Goal: Task Accomplishment & Management: Manage account settings

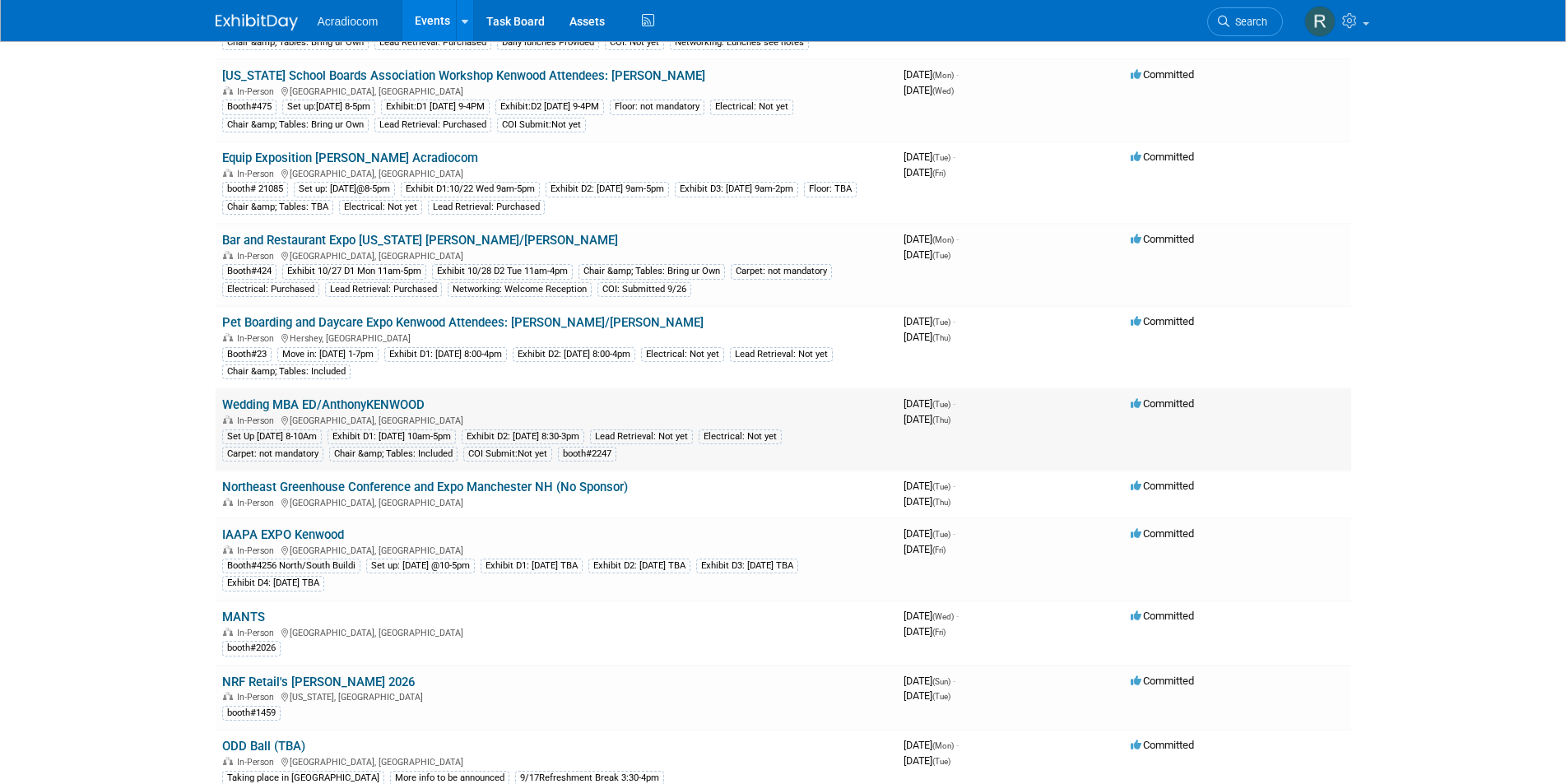
scroll to position [411, 0]
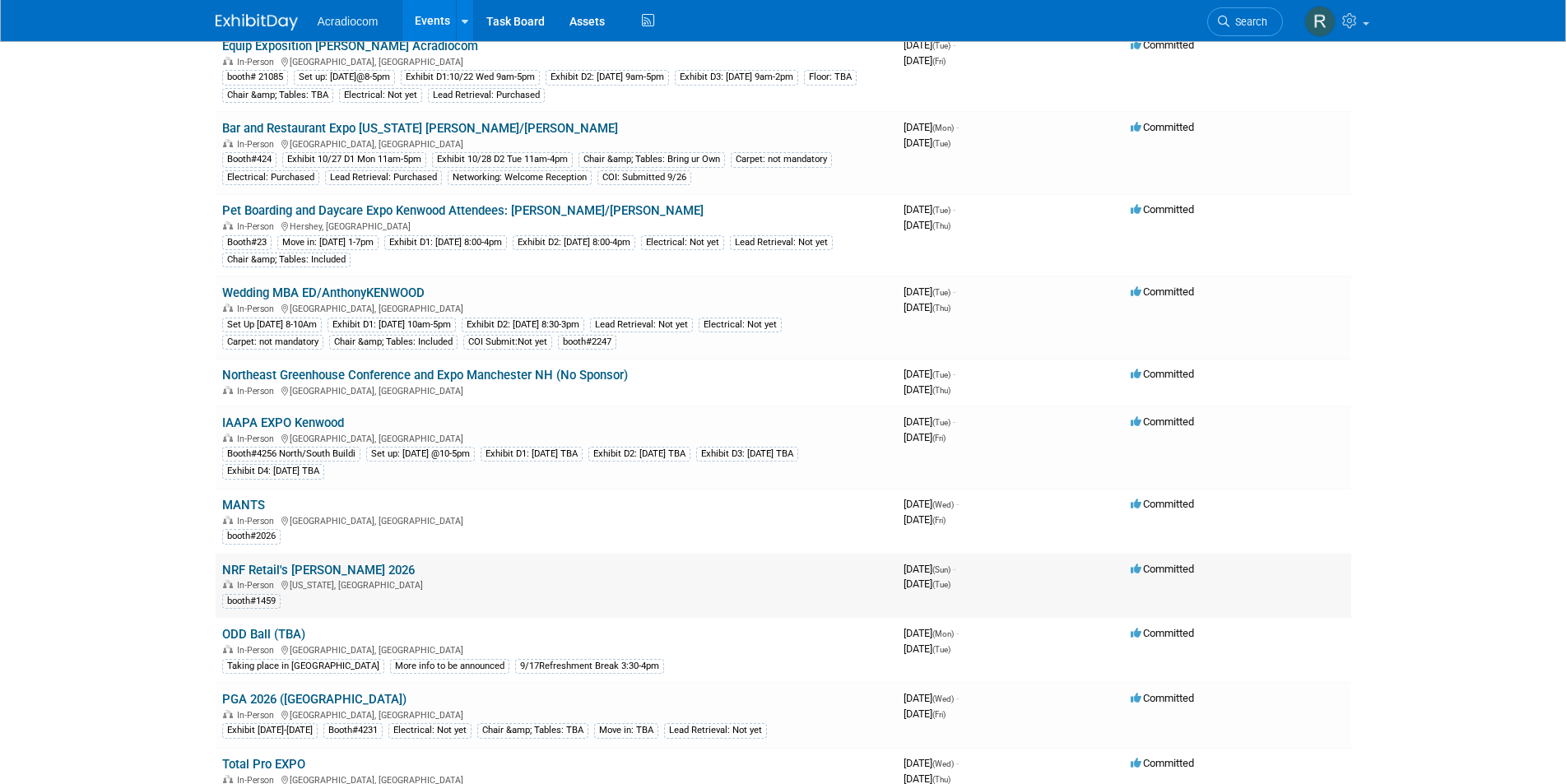
click at [333, 573] on link "NRF Retail's Big Show 2026" at bounding box center [318, 570] width 192 height 15
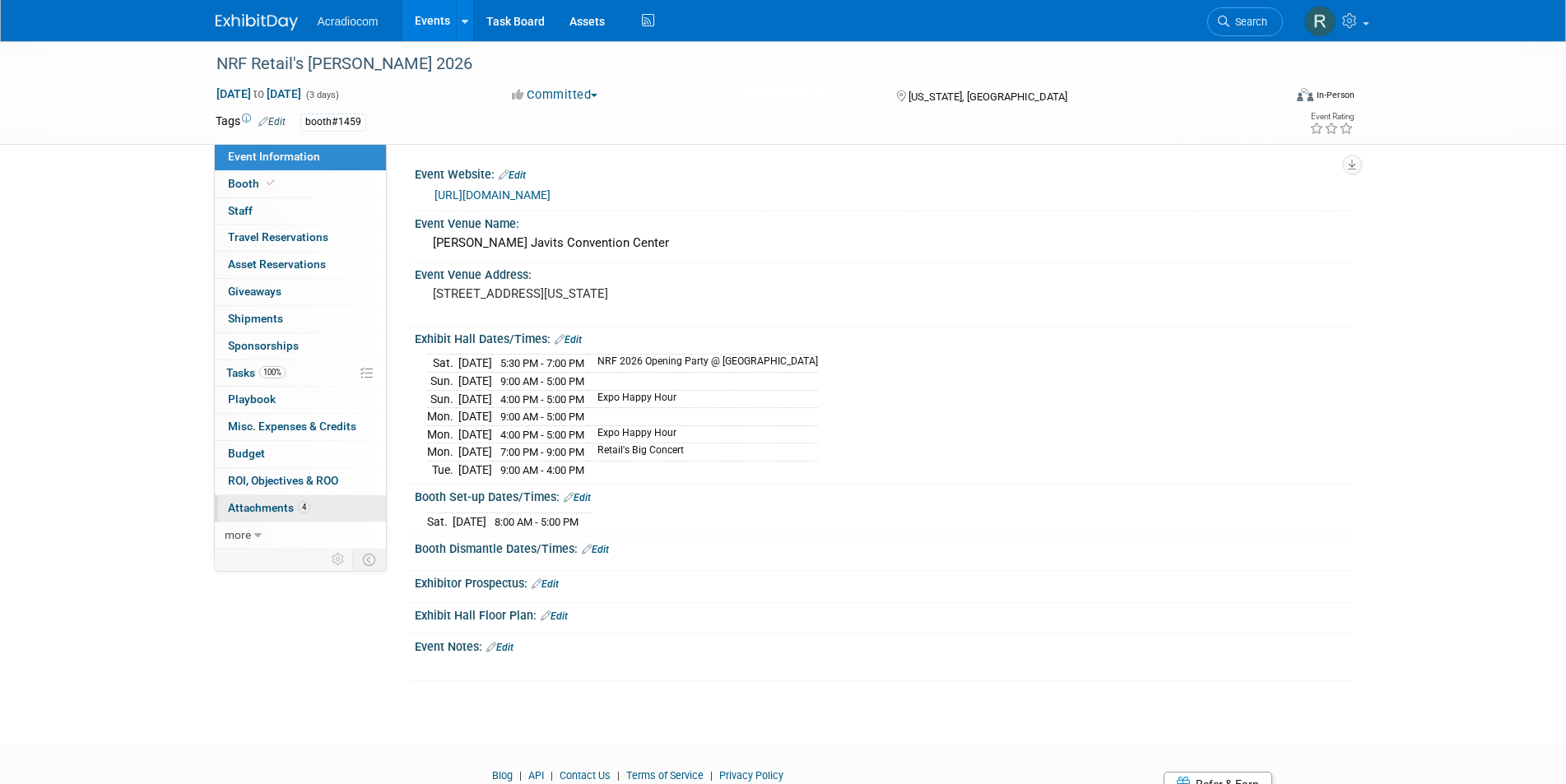
click at [289, 502] on span "Attachments 4" at bounding box center [269, 507] width 82 height 13
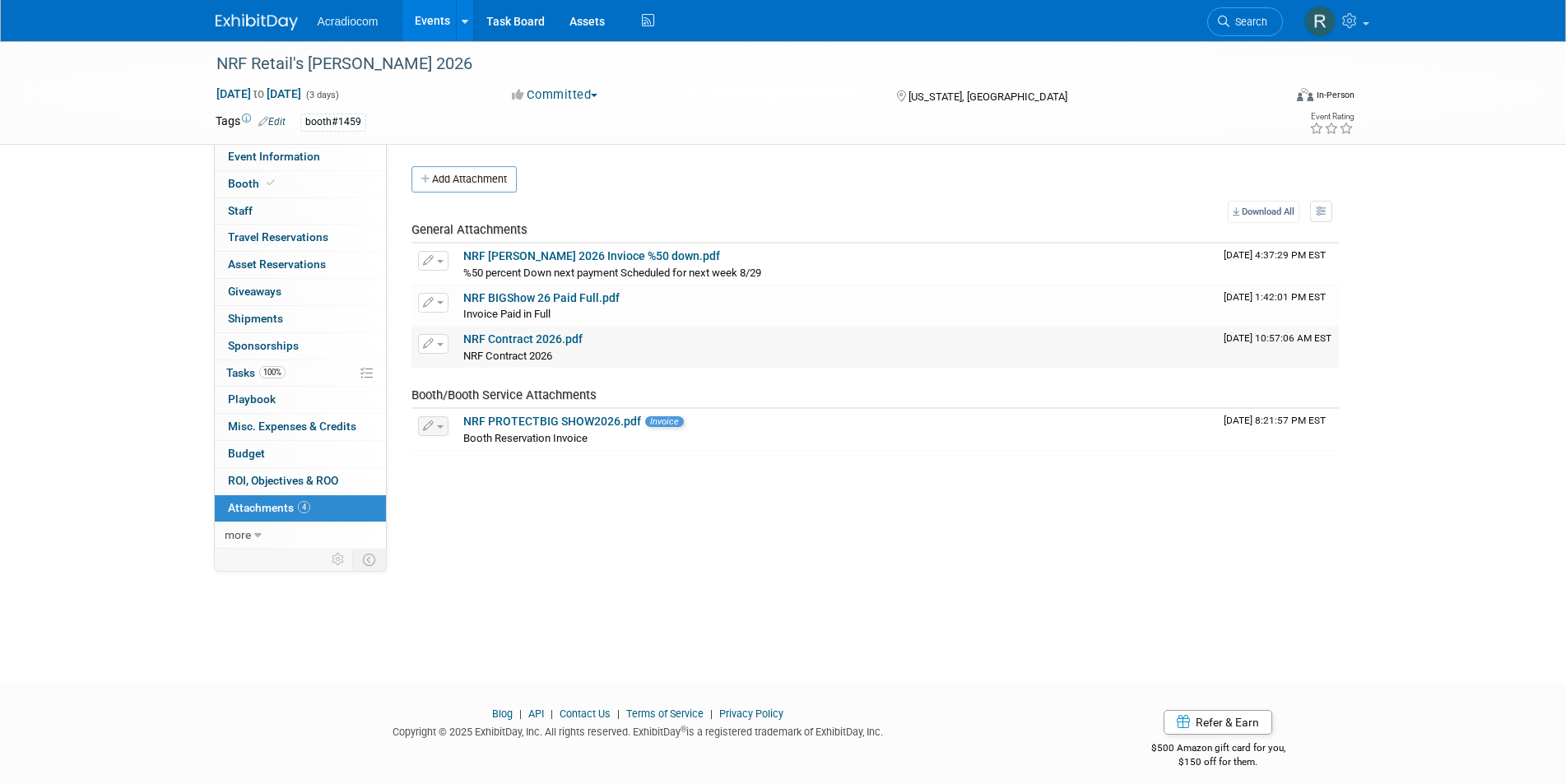
click at [520, 337] on link "NRF Contract 2026.pdf" at bounding box center [523, 339] width 120 height 13
click at [267, 184] on icon at bounding box center [271, 183] width 8 height 9
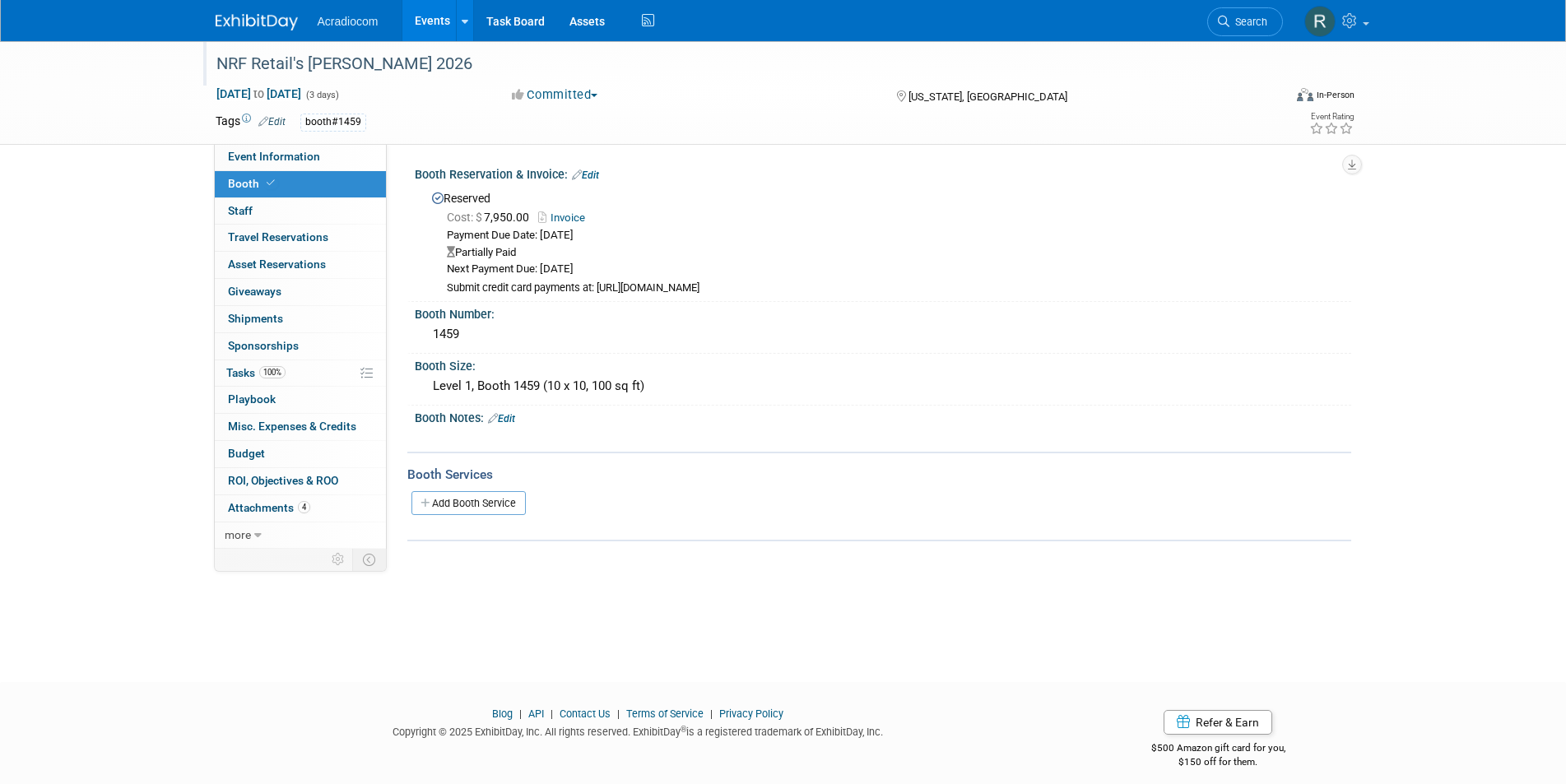
click at [432, 62] on div "NRF Retail's Big Show 2026" at bounding box center [735, 64] width 1048 height 29
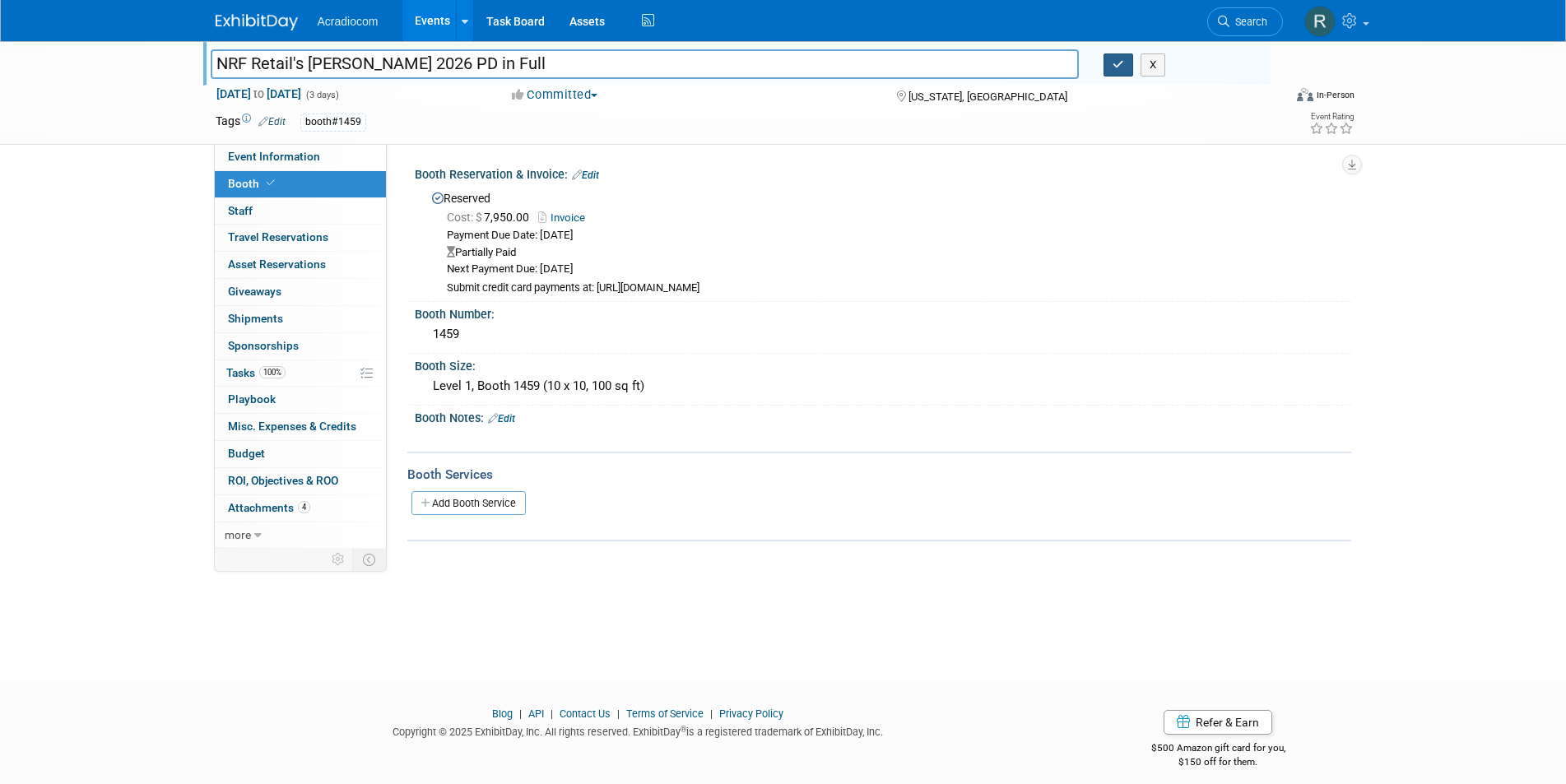
type input "NRF Retail's [PERSON_NAME] 2026 PD in Full"
click at [1114, 72] on button "button" at bounding box center [1119, 64] width 29 height 23
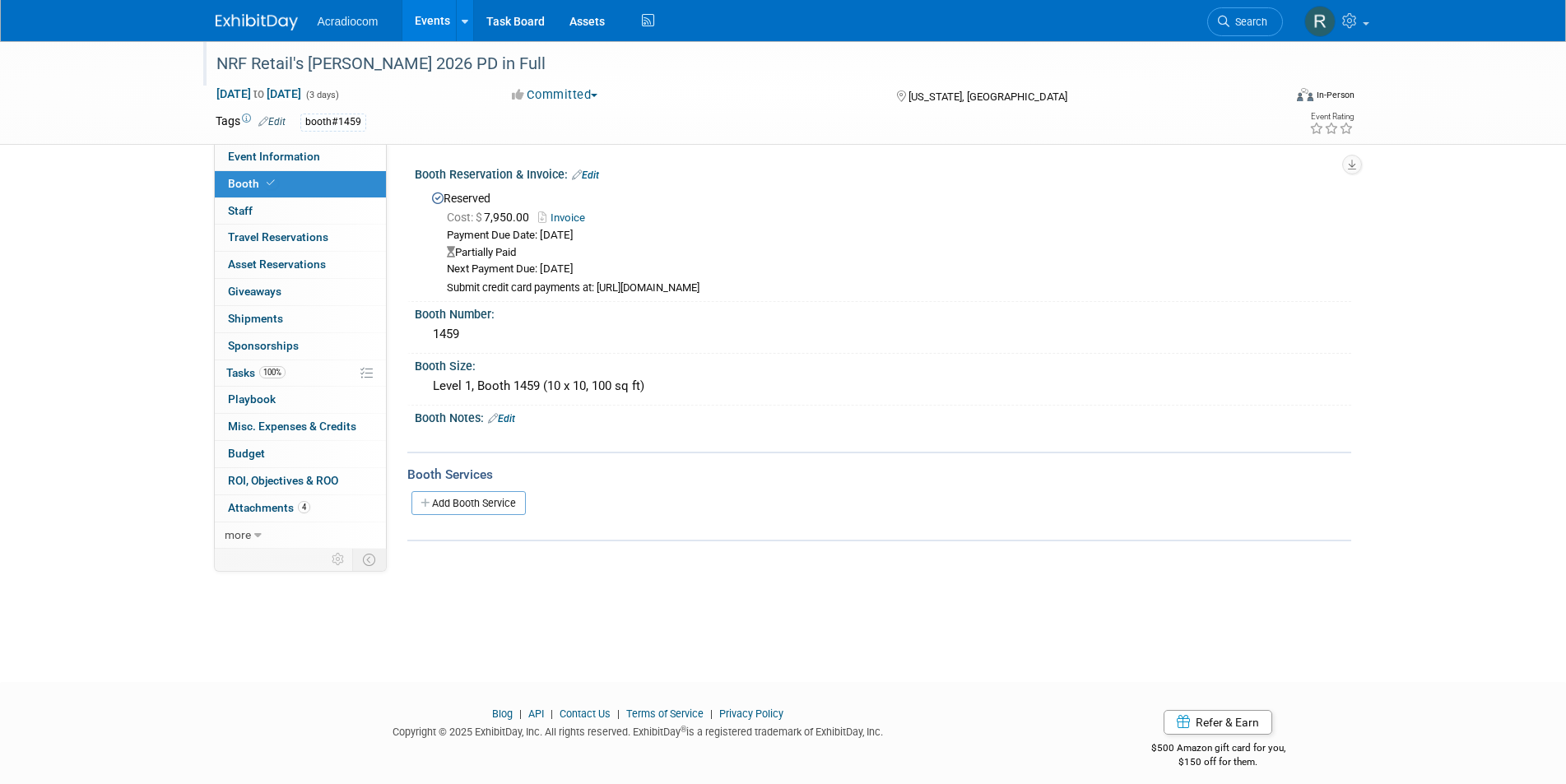
click at [452, 16] on link "Events" at bounding box center [432, 20] width 60 height 41
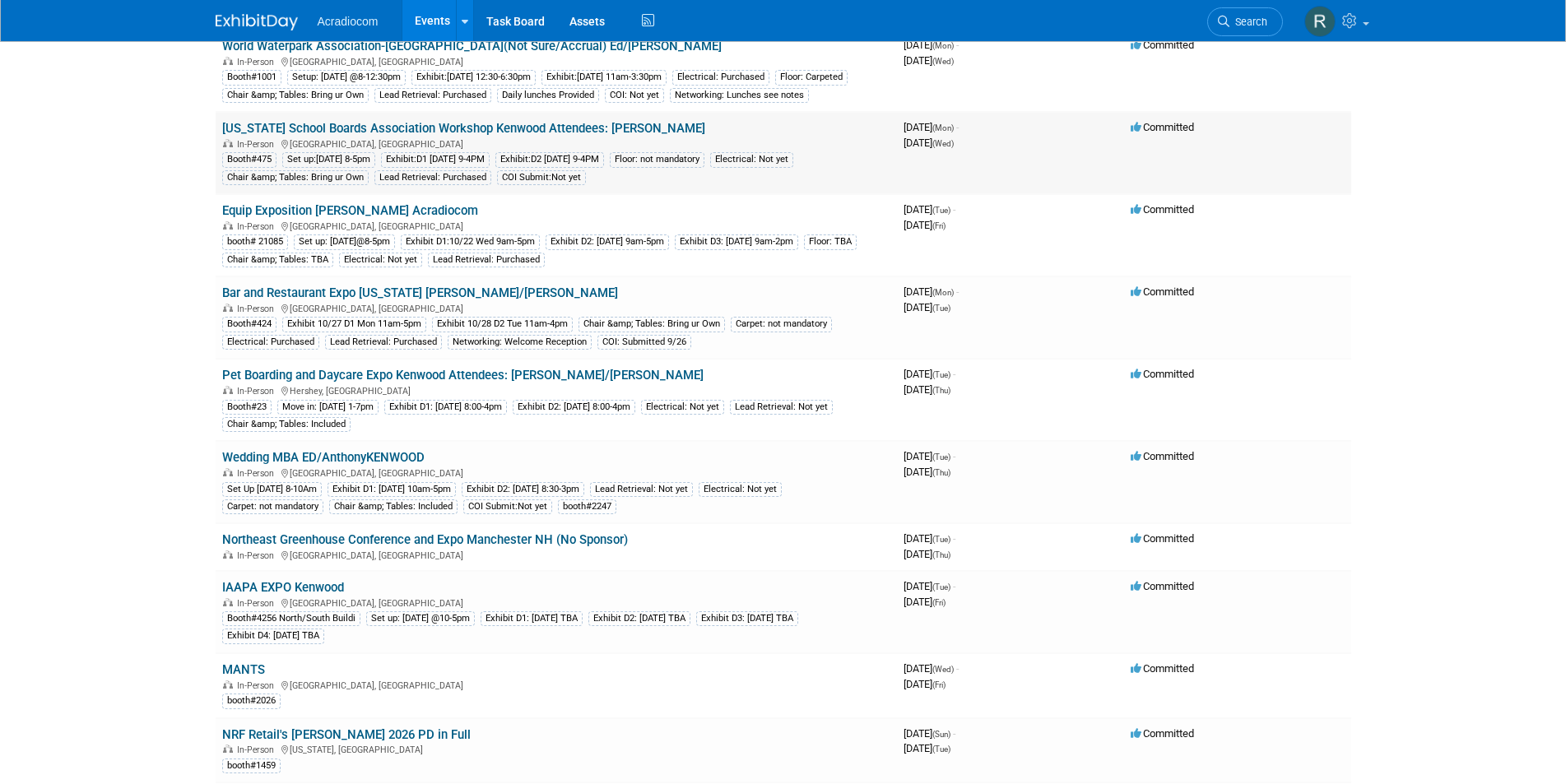
scroll to position [329, 0]
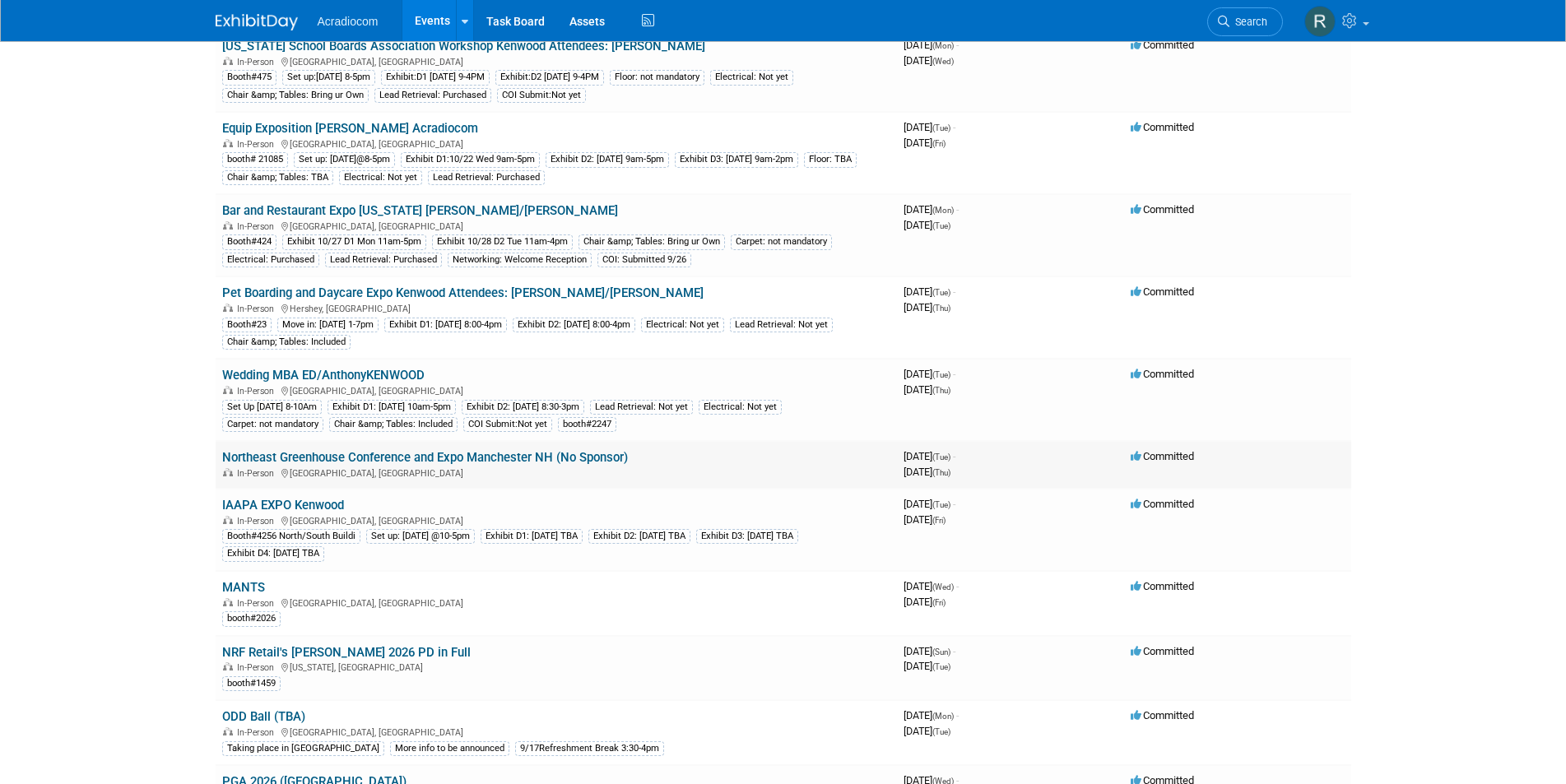
click at [484, 455] on link "Northeast Greenhouse Conference and Expo Manchester NH (No Sponsor)" at bounding box center [424, 457] width 406 height 15
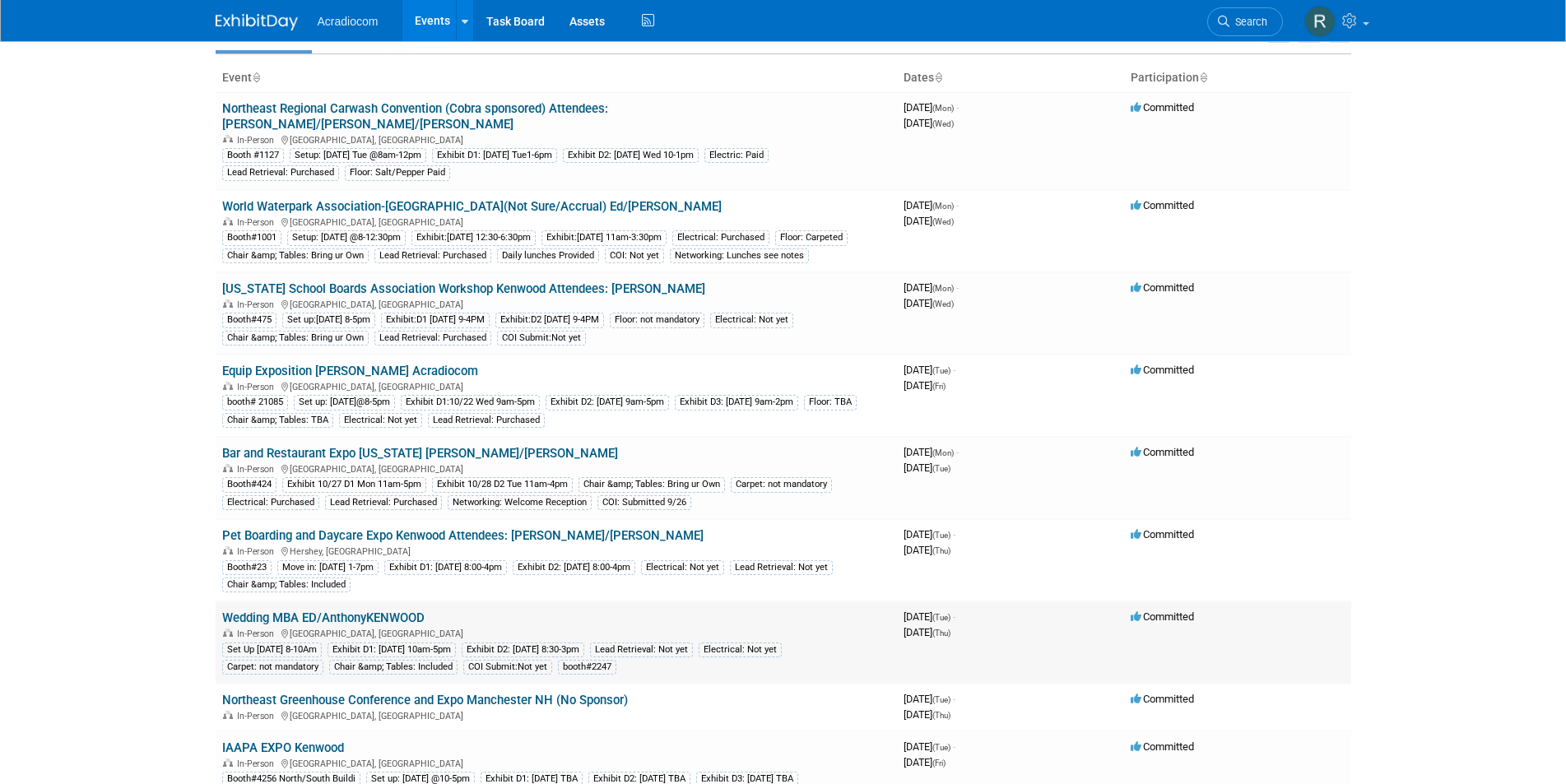
scroll to position [0, 0]
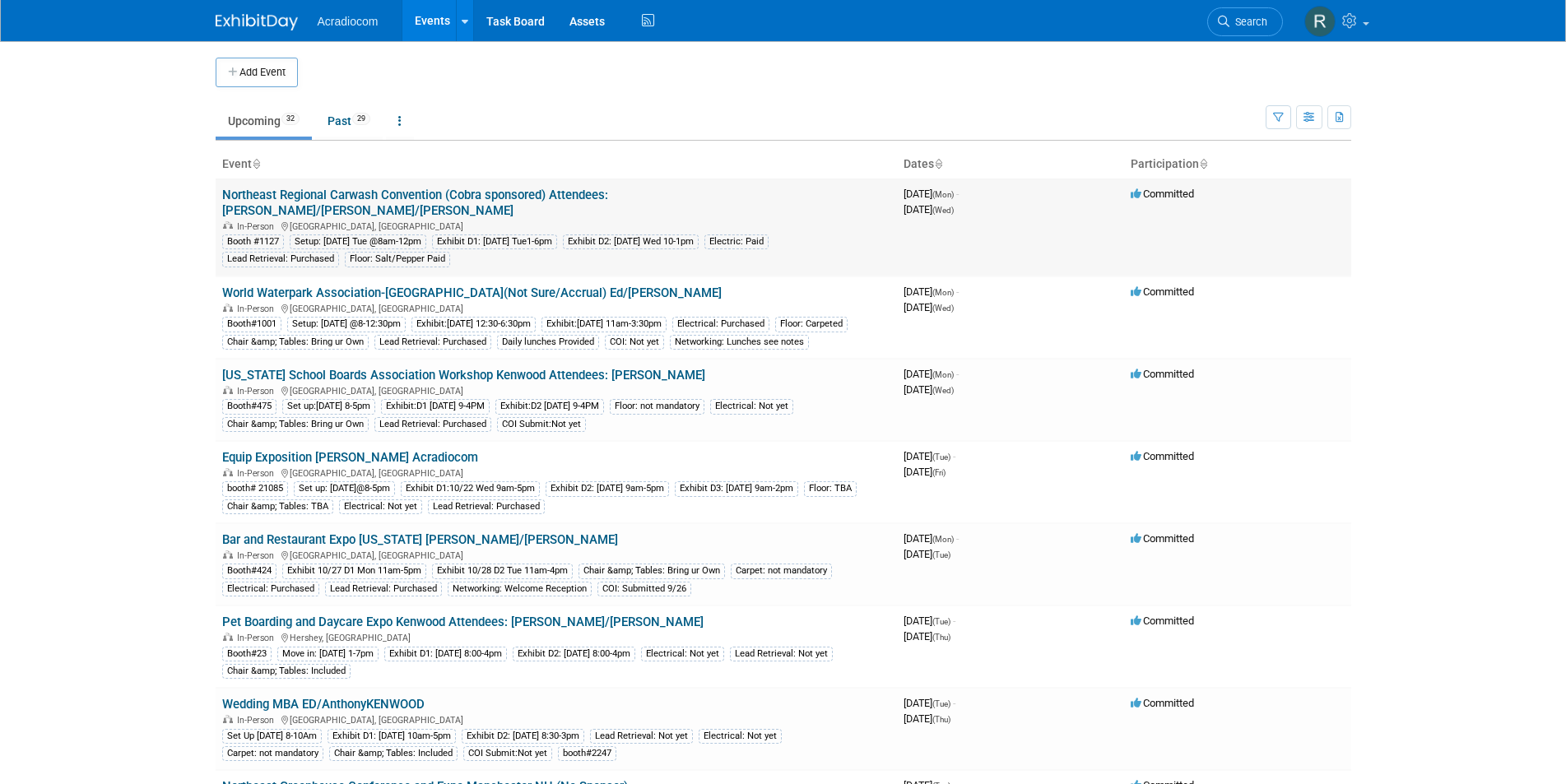
click at [426, 197] on link "Northeast Regional Carwash Convention (Cobra sponsored) Attendees: [PERSON_NAME…" at bounding box center [414, 202] width 386 height 30
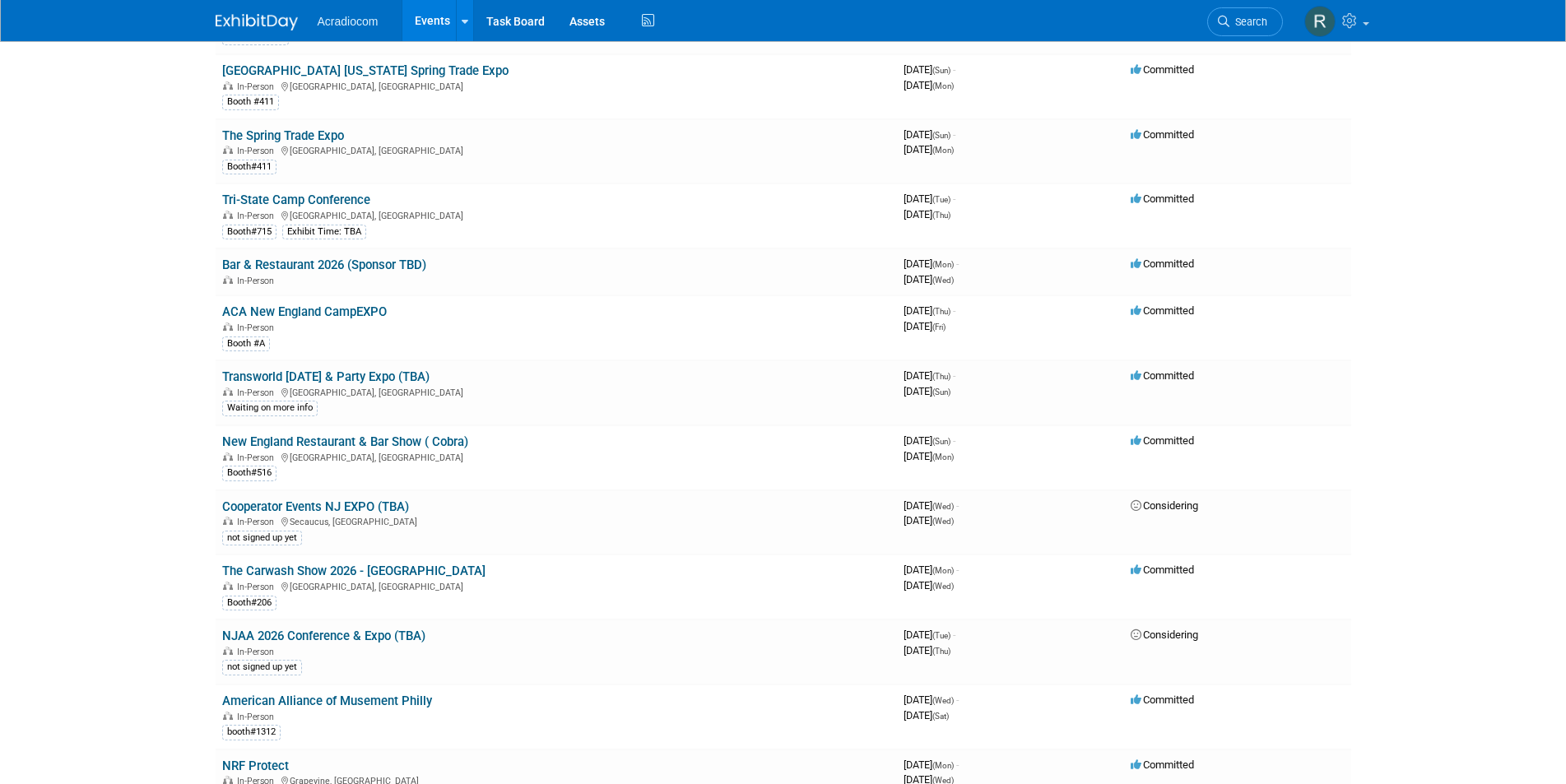
scroll to position [1481, 0]
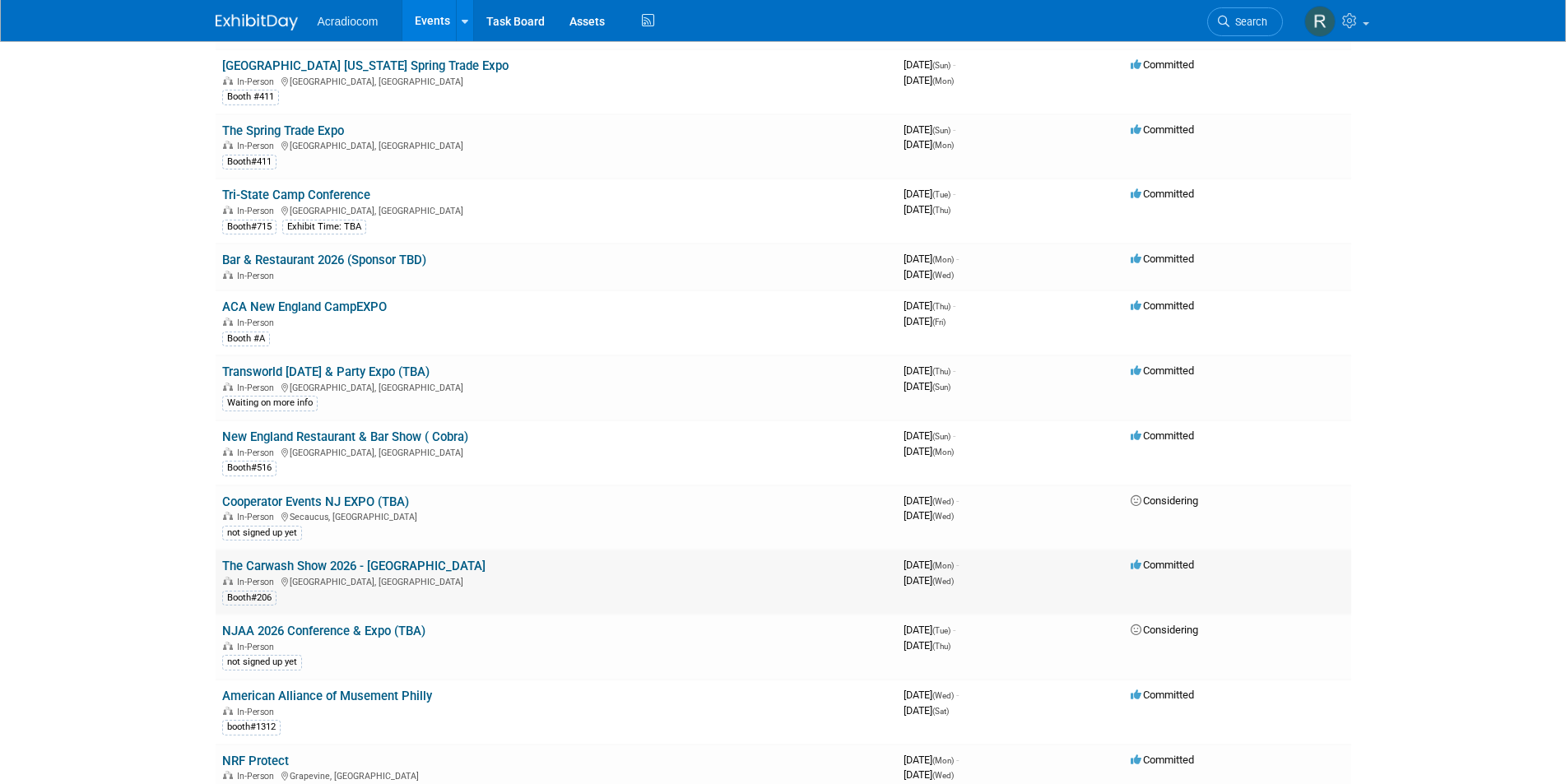
click at [300, 566] on link "The Carwash Show 2026 - Nashville" at bounding box center [354, 566] width 263 height 15
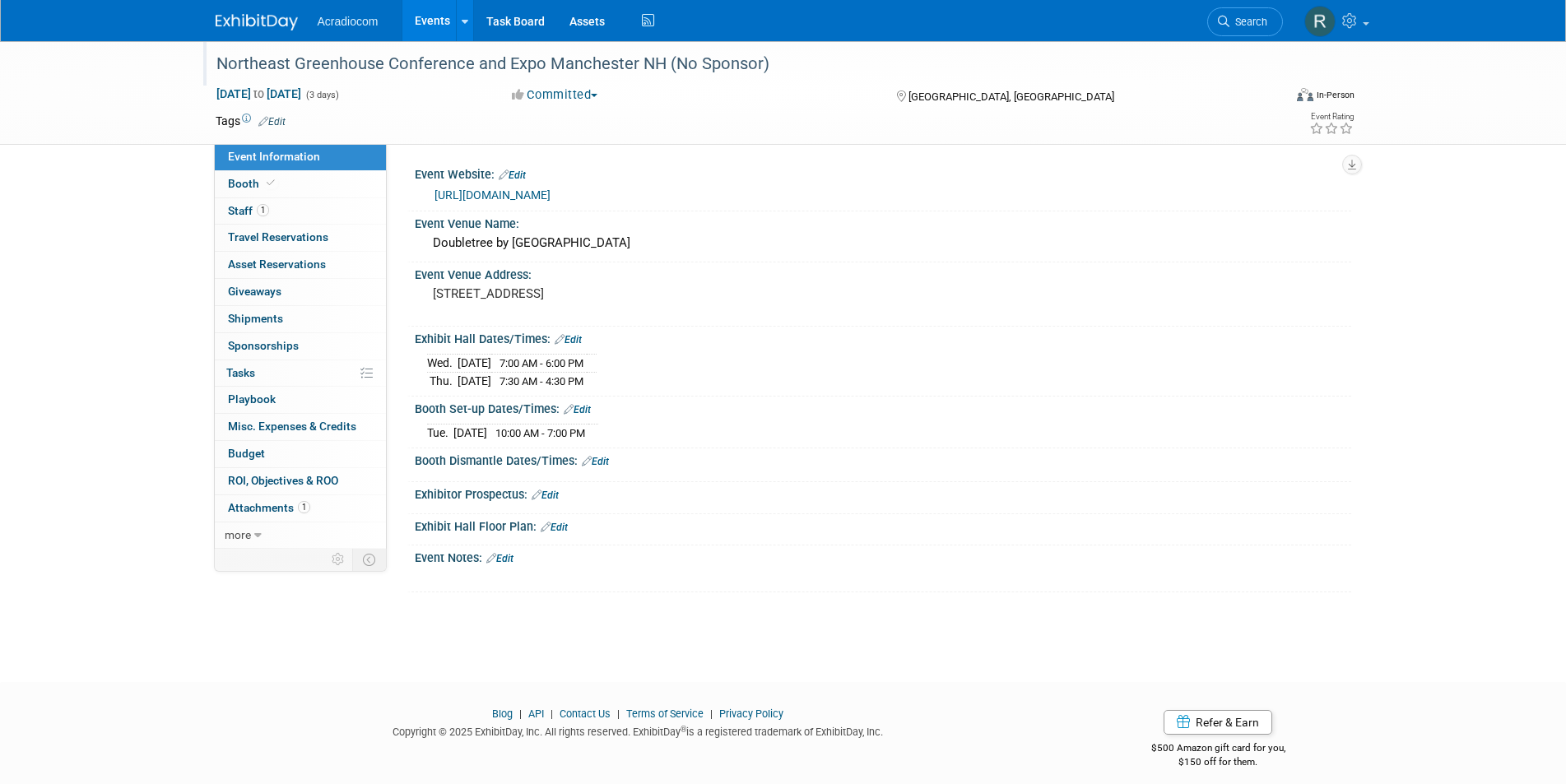
click at [423, 57] on div "Northeast Greenhouse Conference and Expo Manchester NH (No Sponsor)" at bounding box center [735, 64] width 1048 height 29
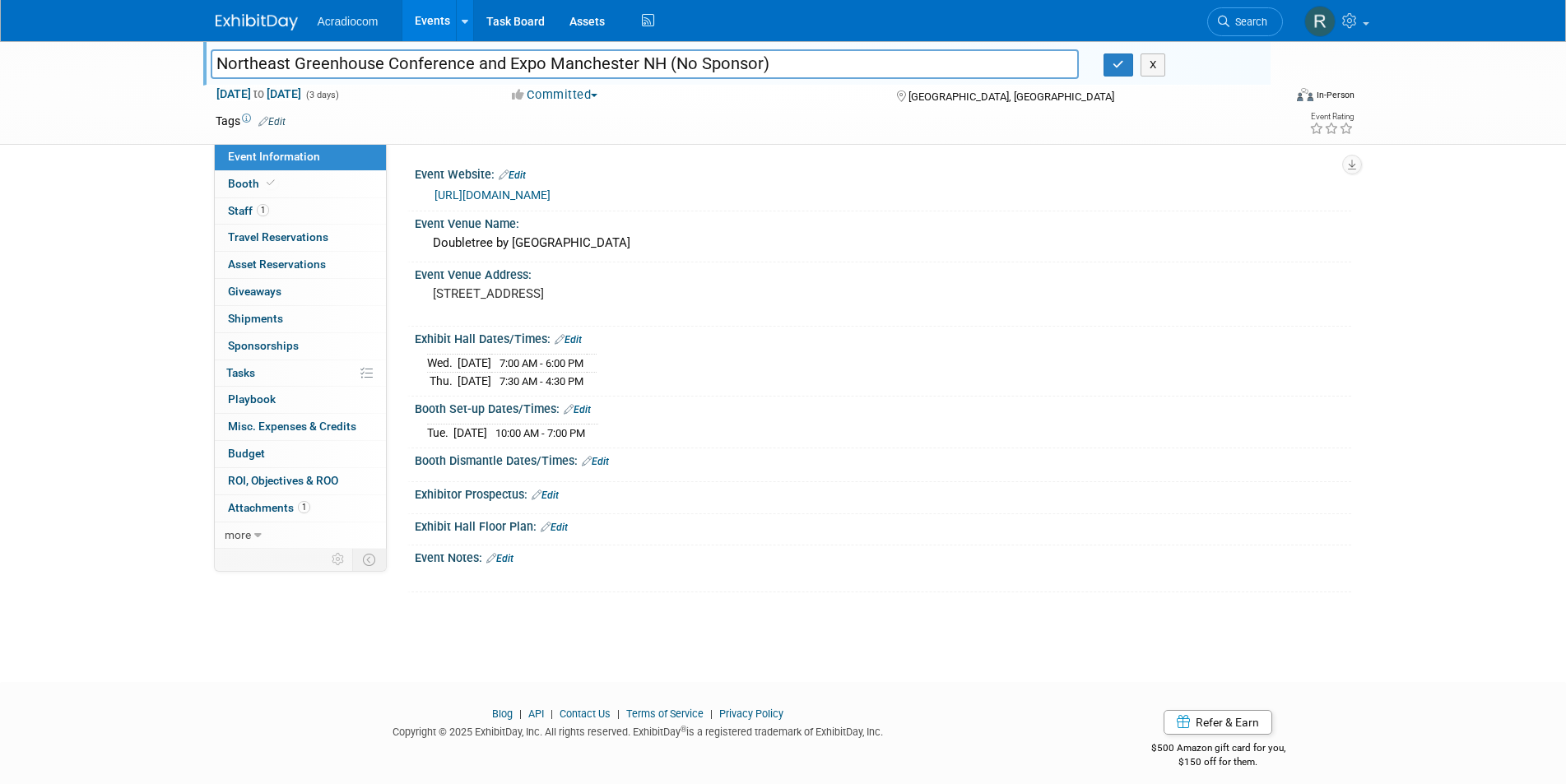
click at [473, 62] on input "Northeast Greenhouse Conference and Expo Manchester NH (No Sponsor)" at bounding box center [645, 63] width 869 height 29
click at [571, 62] on input "Northeast Greenhouse Conf & Expo Manchester NH (No Sponsor)" at bounding box center [645, 63] width 869 height 29
click at [593, 63] on input "Northeast Greenhouse Conf & Expo Manchester NH (No Sponsor)" at bounding box center [645, 63] width 869 height 29
click at [599, 58] on input "Northeast Greenhouse Conf & Expo (No Sponsor)" at bounding box center [645, 63] width 869 height 29
type input "Northeast Greenhouse Conf & Expo (No Sponsor) PD in Full"
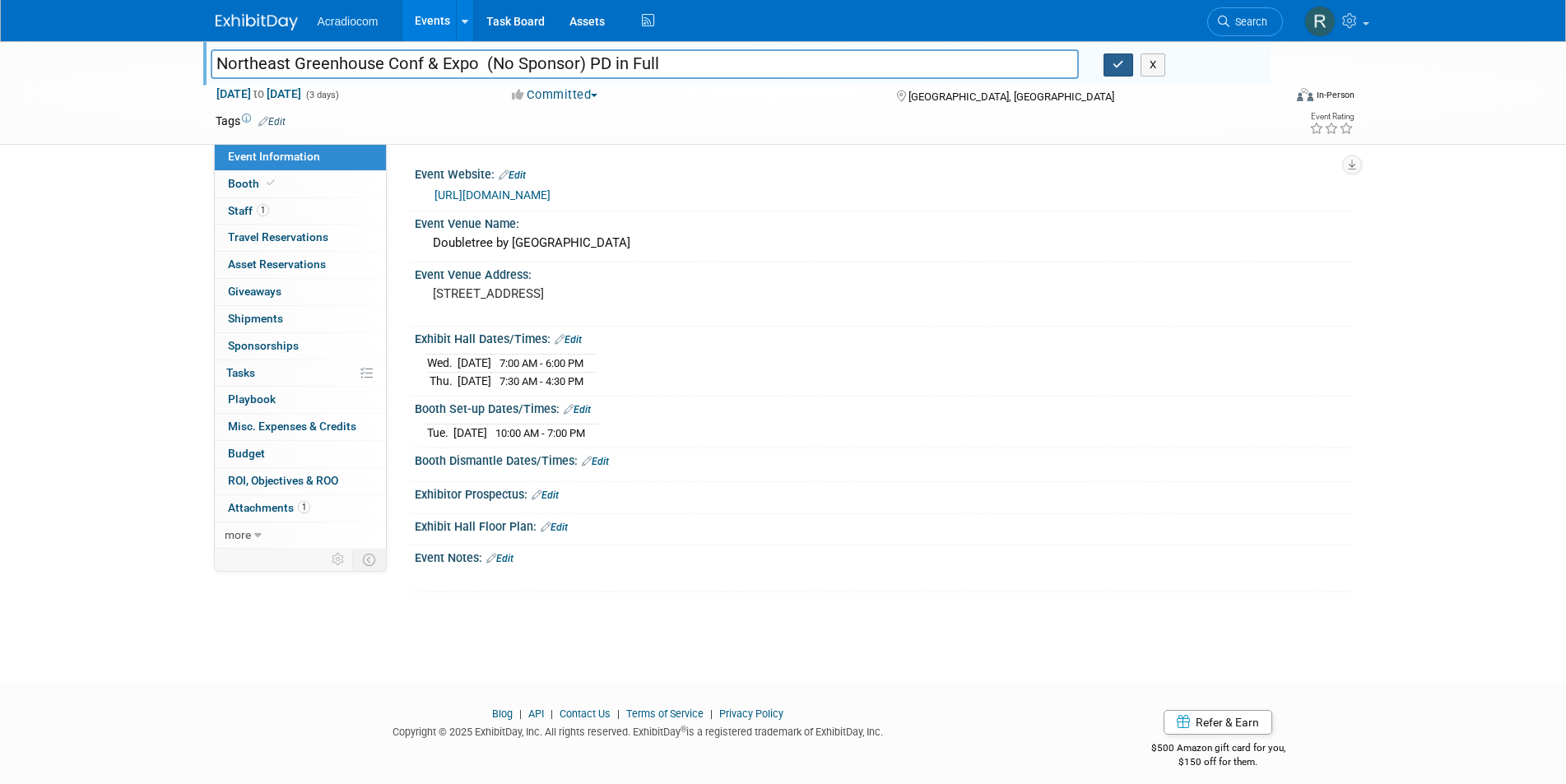
click at [1122, 63] on icon "button" at bounding box center [1118, 64] width 12 height 11
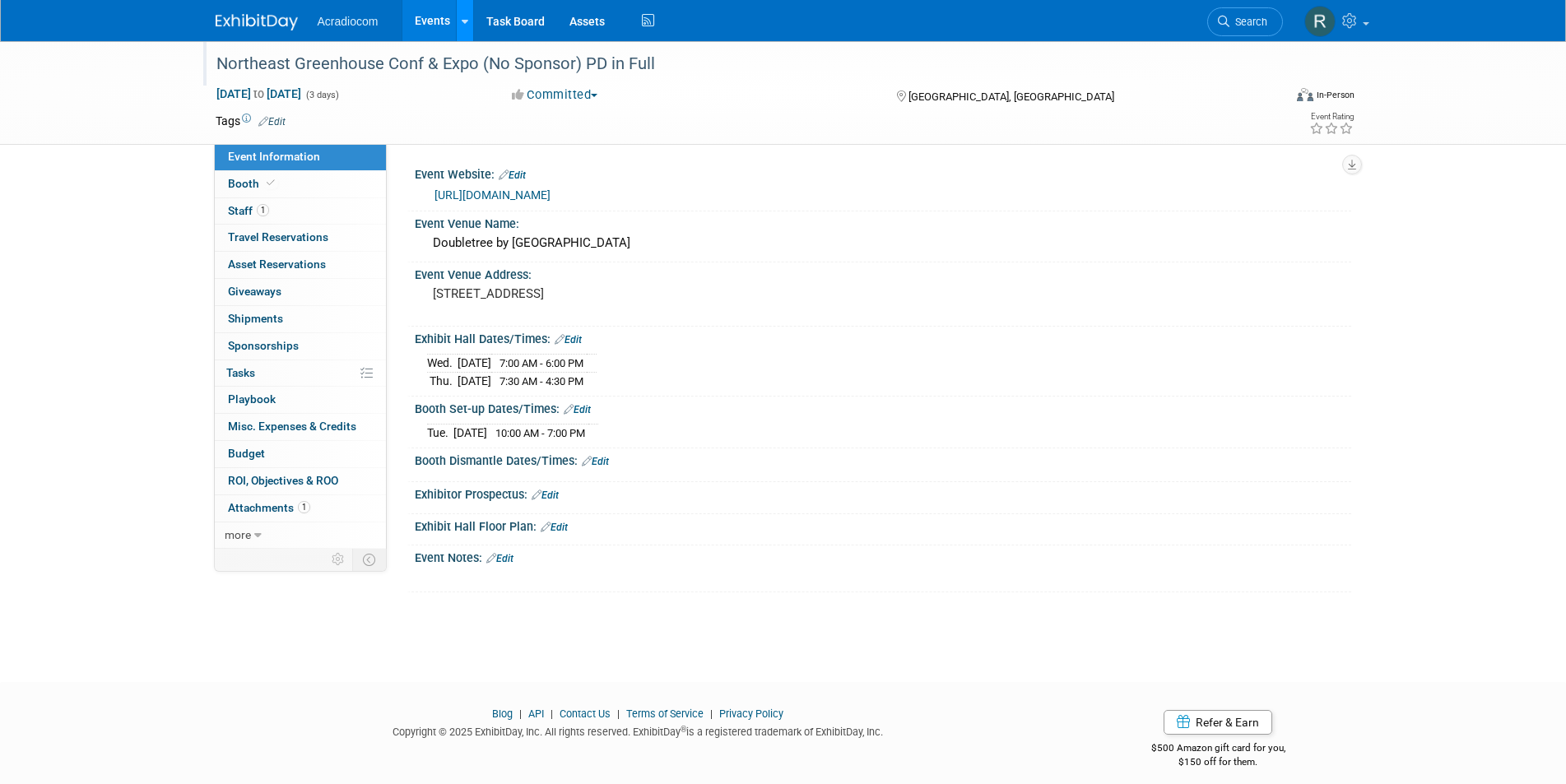
click at [459, 13] on link at bounding box center [464, 20] width 17 height 41
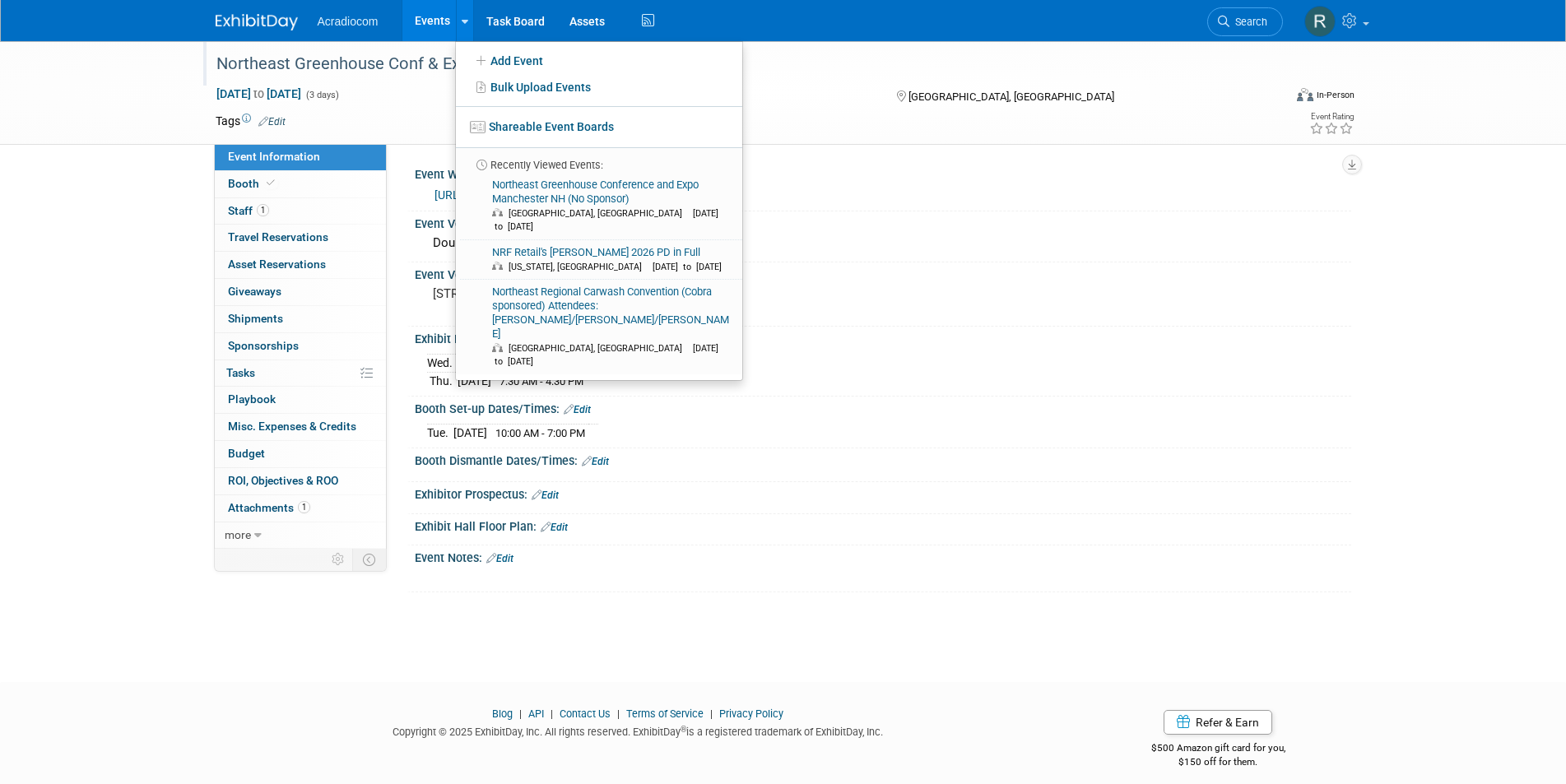
click at [1067, 147] on div "Event Website: Edit https://www.negreenhouse.org/ Event Venue Name: Doubletree …" at bounding box center [868, 346] width 964 height 405
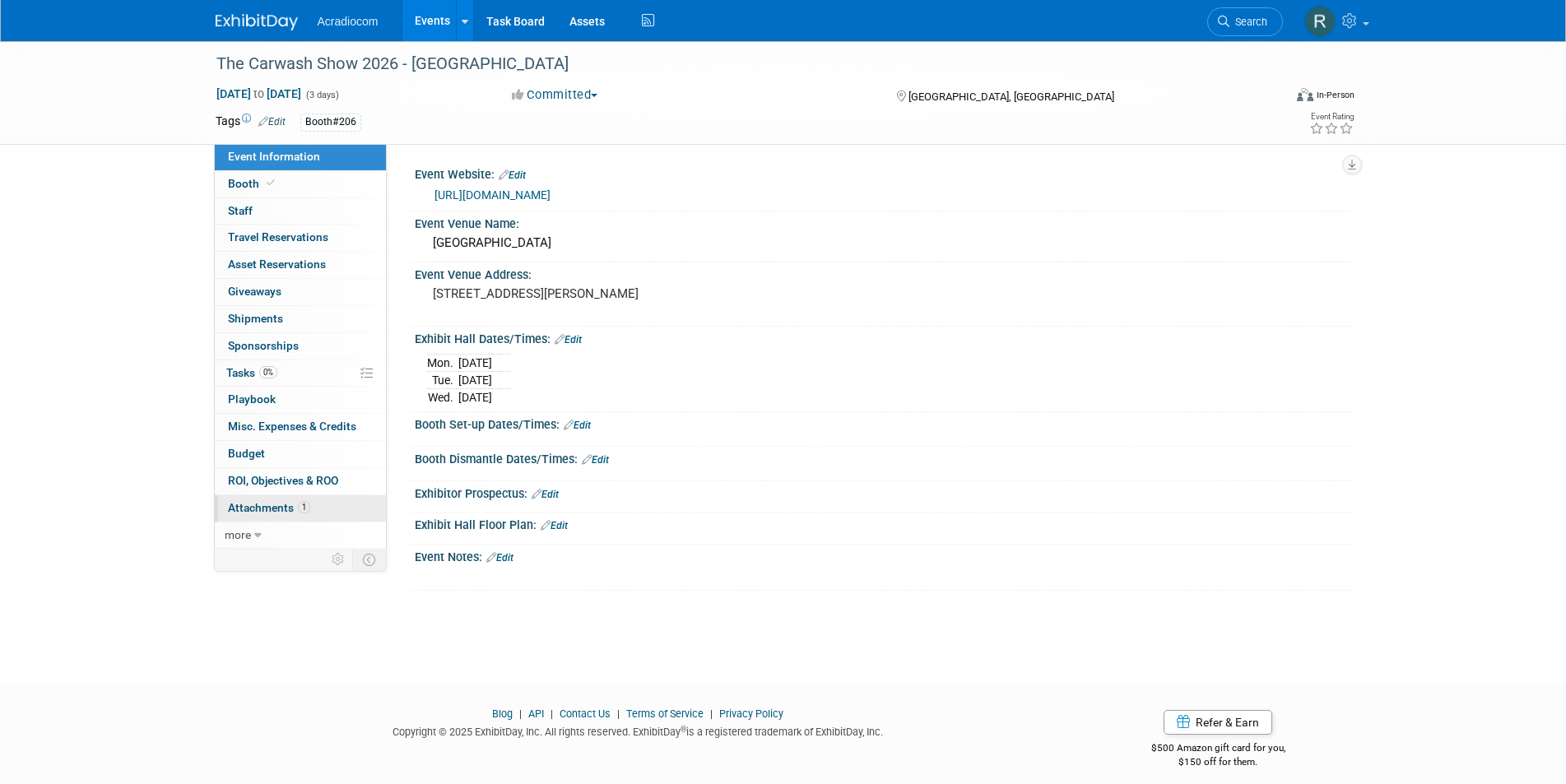
click at [298, 504] on span "1" at bounding box center [304, 506] width 12 height 12
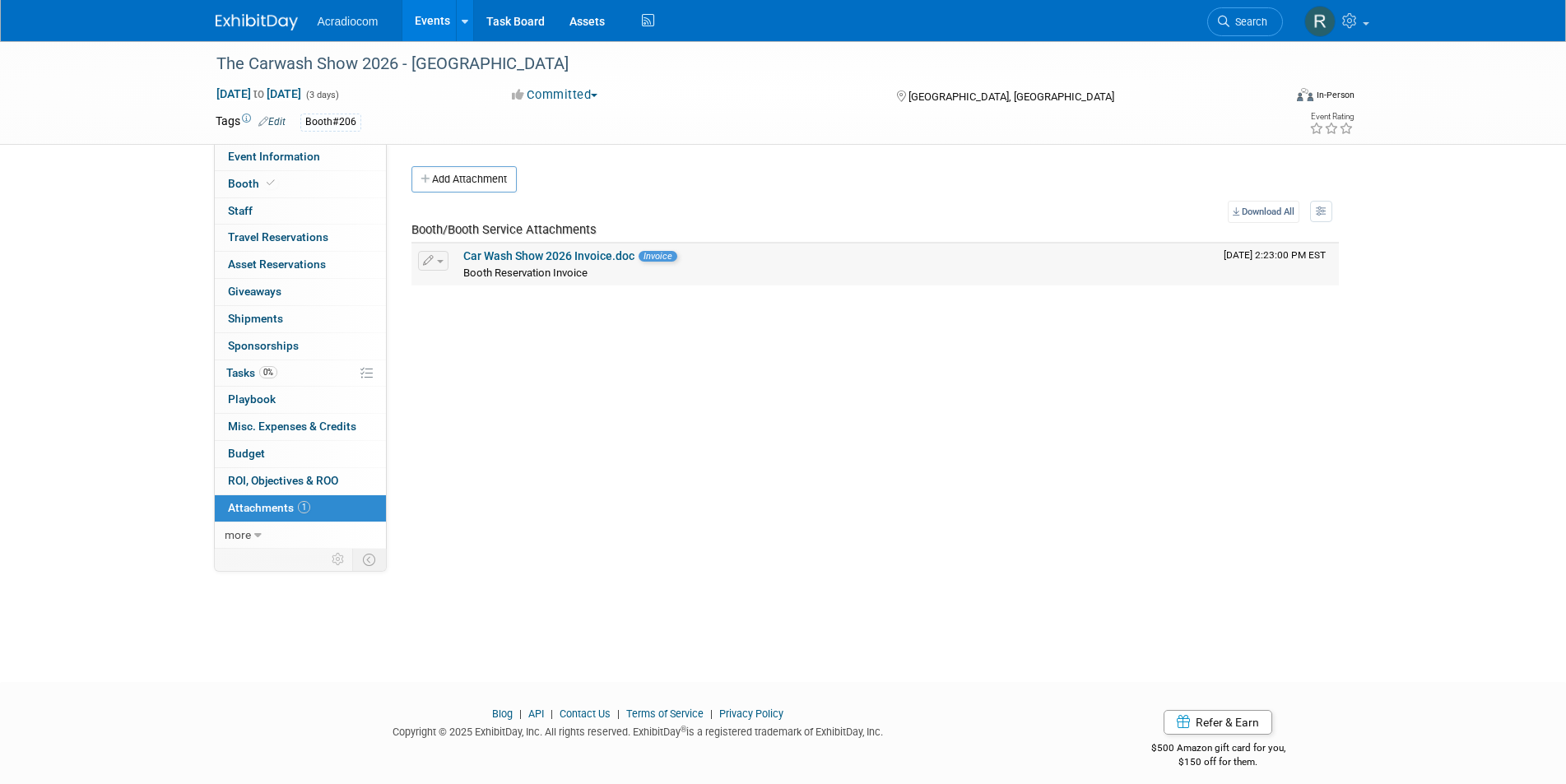
click at [476, 251] on link "Car Wash Show 2026 Invoice.doc" at bounding box center [549, 256] width 171 height 13
click at [608, 258] on link "Car Wash Show 2026 Invoice.doc" at bounding box center [549, 256] width 171 height 13
click at [495, 61] on div "The Carwash Show 2026 - Nashville" at bounding box center [735, 64] width 1048 height 29
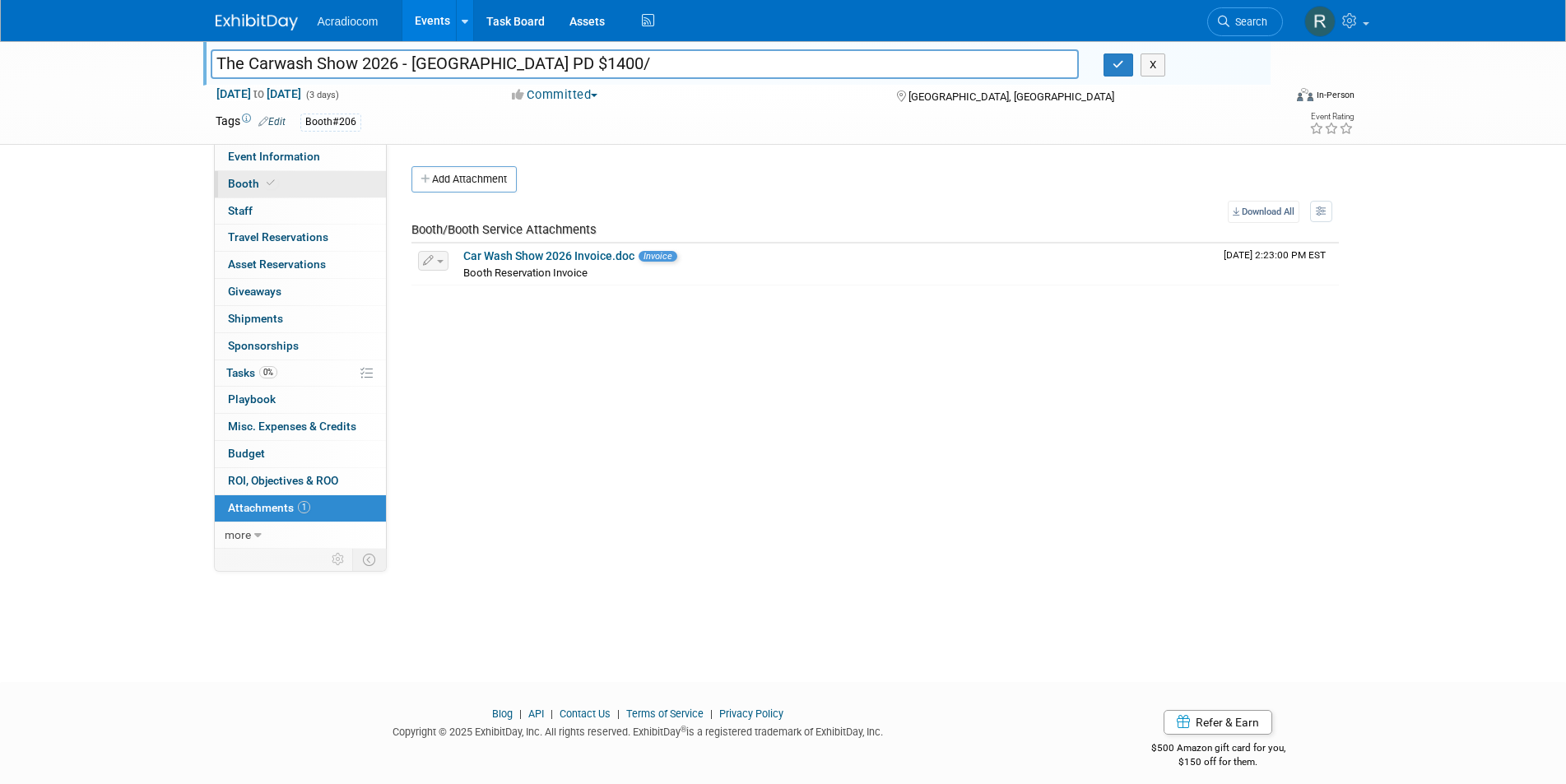
click at [257, 178] on span "Booth" at bounding box center [253, 183] width 51 height 13
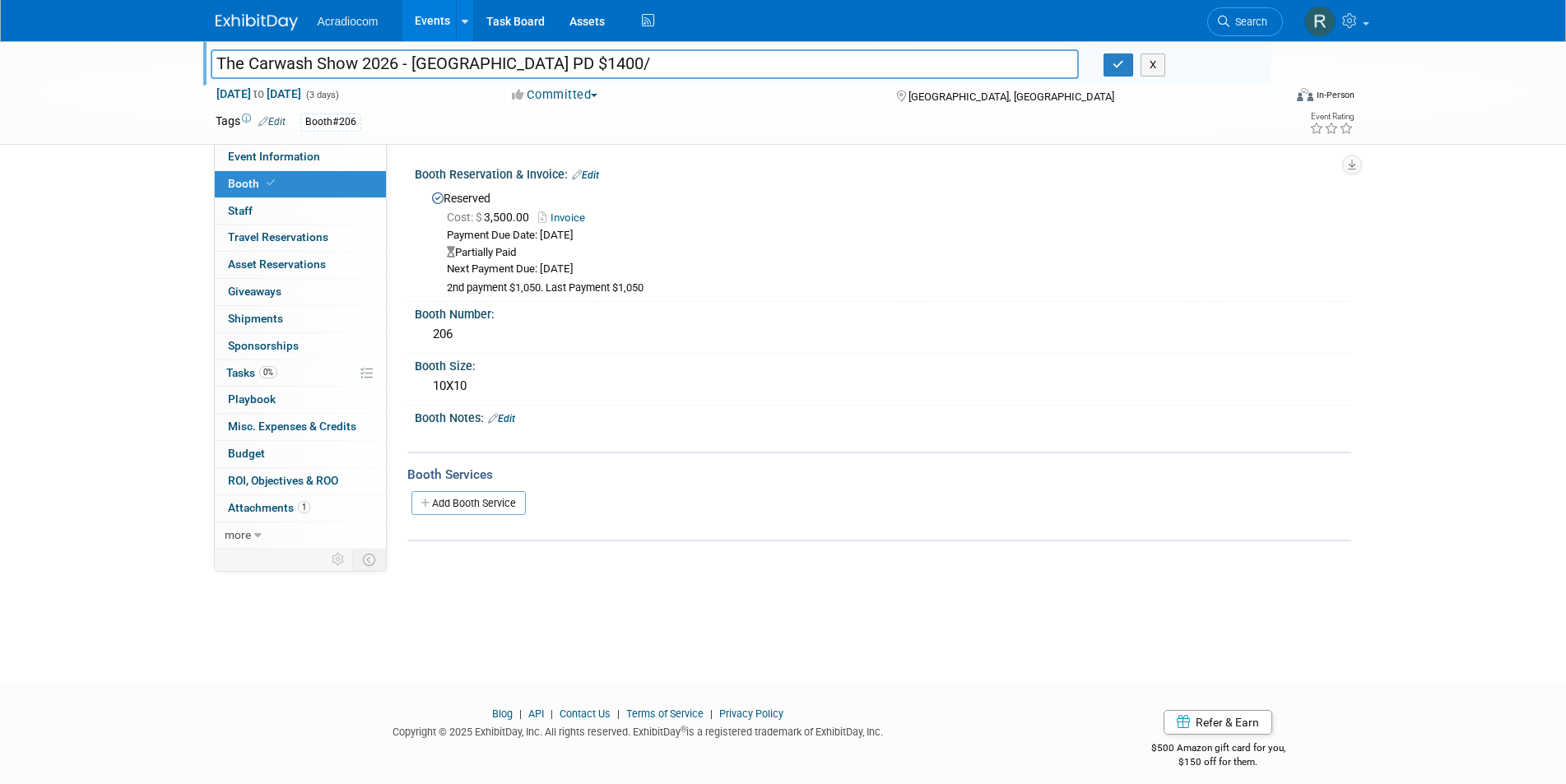
click at [582, 62] on input "The Carwash Show 2026 - Nashville PD $1400/" at bounding box center [645, 63] width 869 height 29
type input "The Carwash Show 2026 - [GEOGRAPHIC_DATA] PD $1400"
click at [1107, 63] on button "button" at bounding box center [1119, 64] width 29 height 23
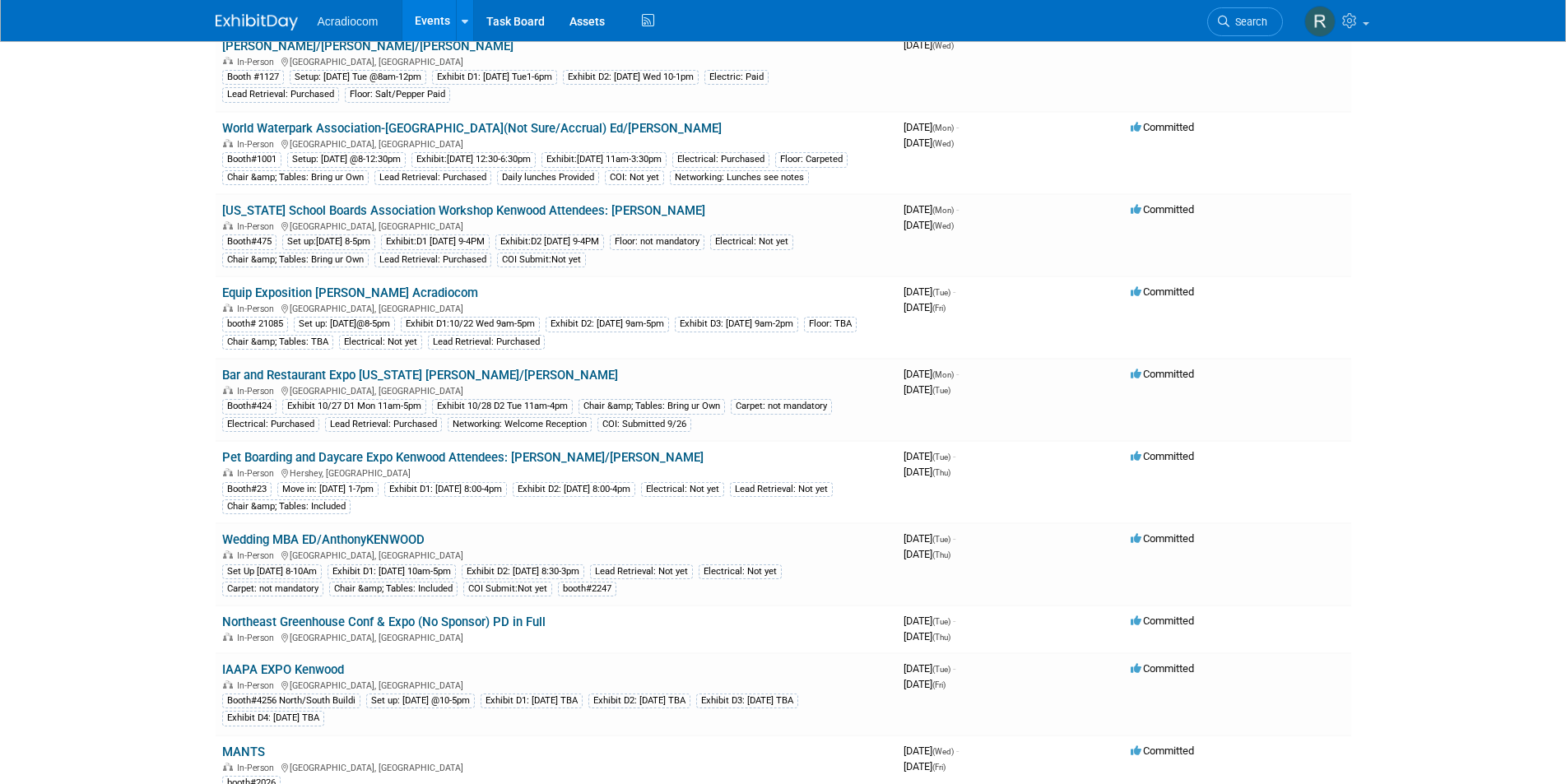
scroll to position [82, 0]
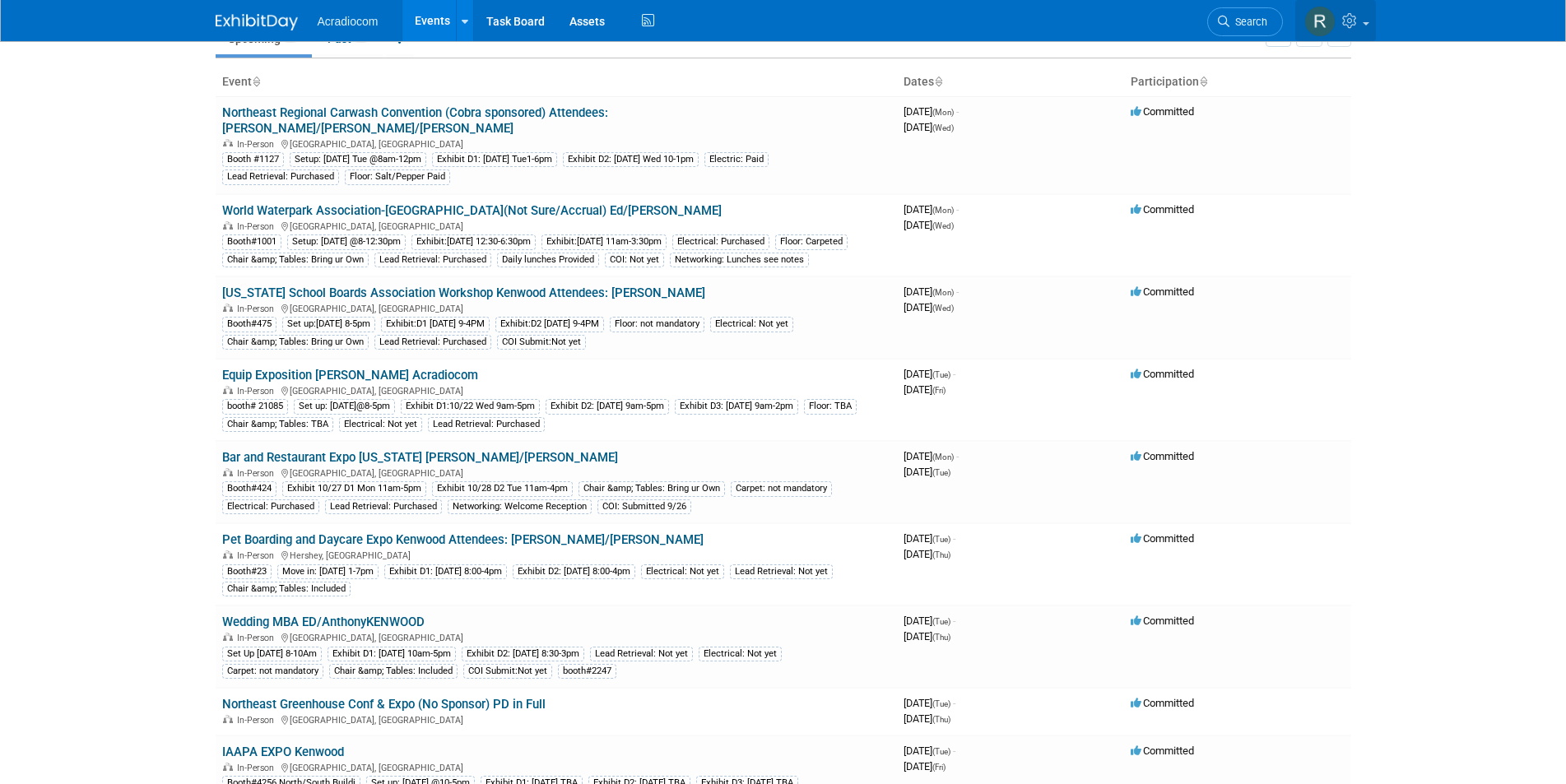
click at [1329, 19] on img at bounding box center [1320, 21] width 31 height 31
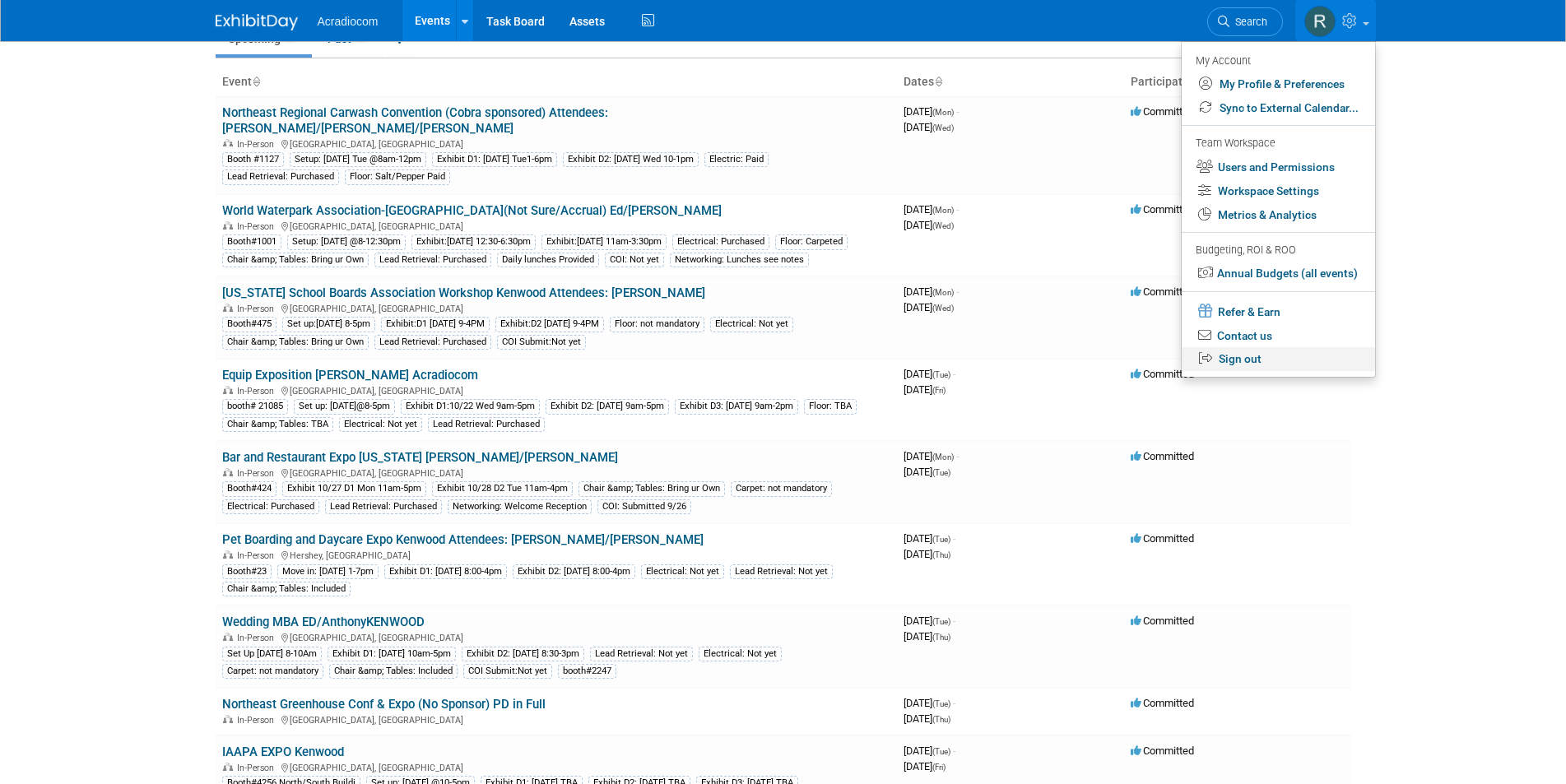
click at [1227, 362] on link "Sign out" at bounding box center [1278, 359] width 193 height 24
